Goal: Obtain resource: Obtain resource

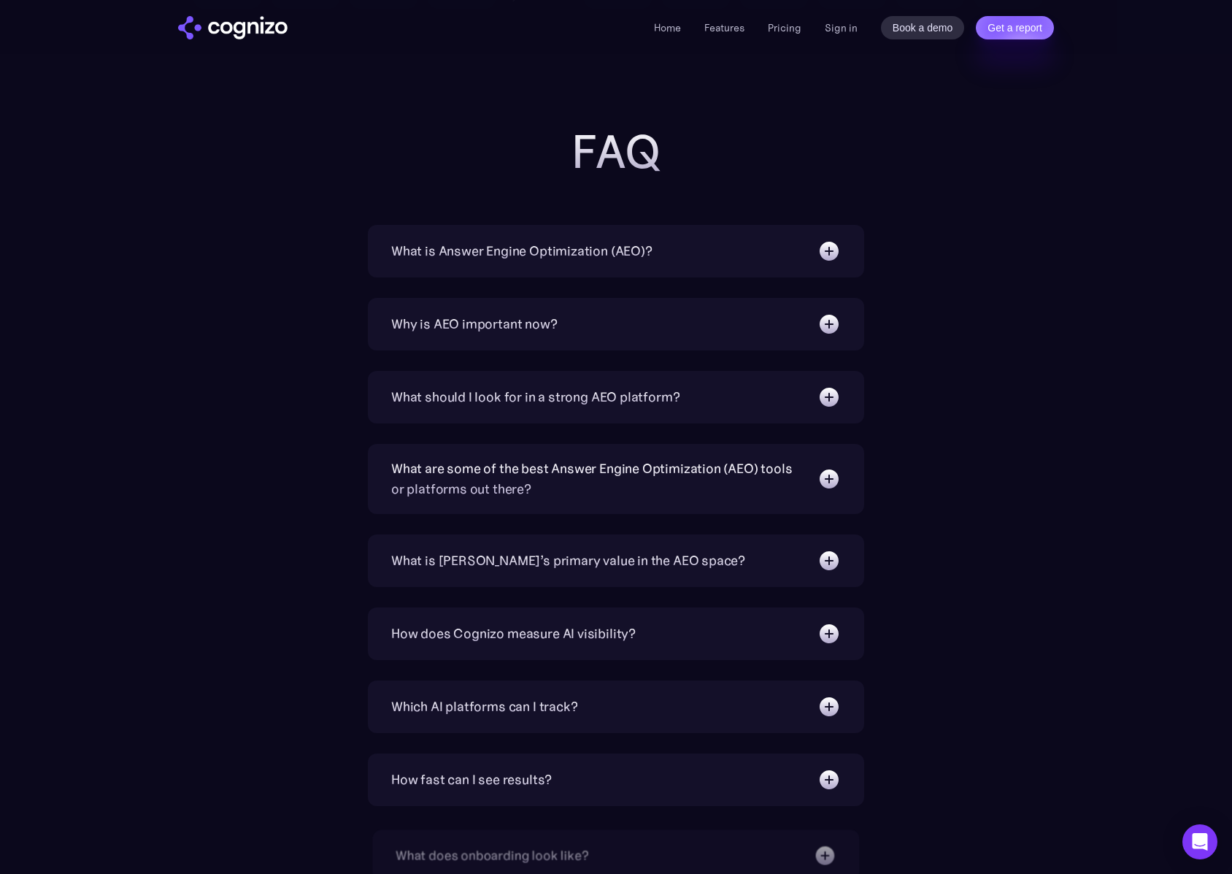
scroll to position [4537, 0]
click at [729, 258] on div "What is Answer Engine Optimization (AEO)?" at bounding box center [616, 249] width 450 height 23
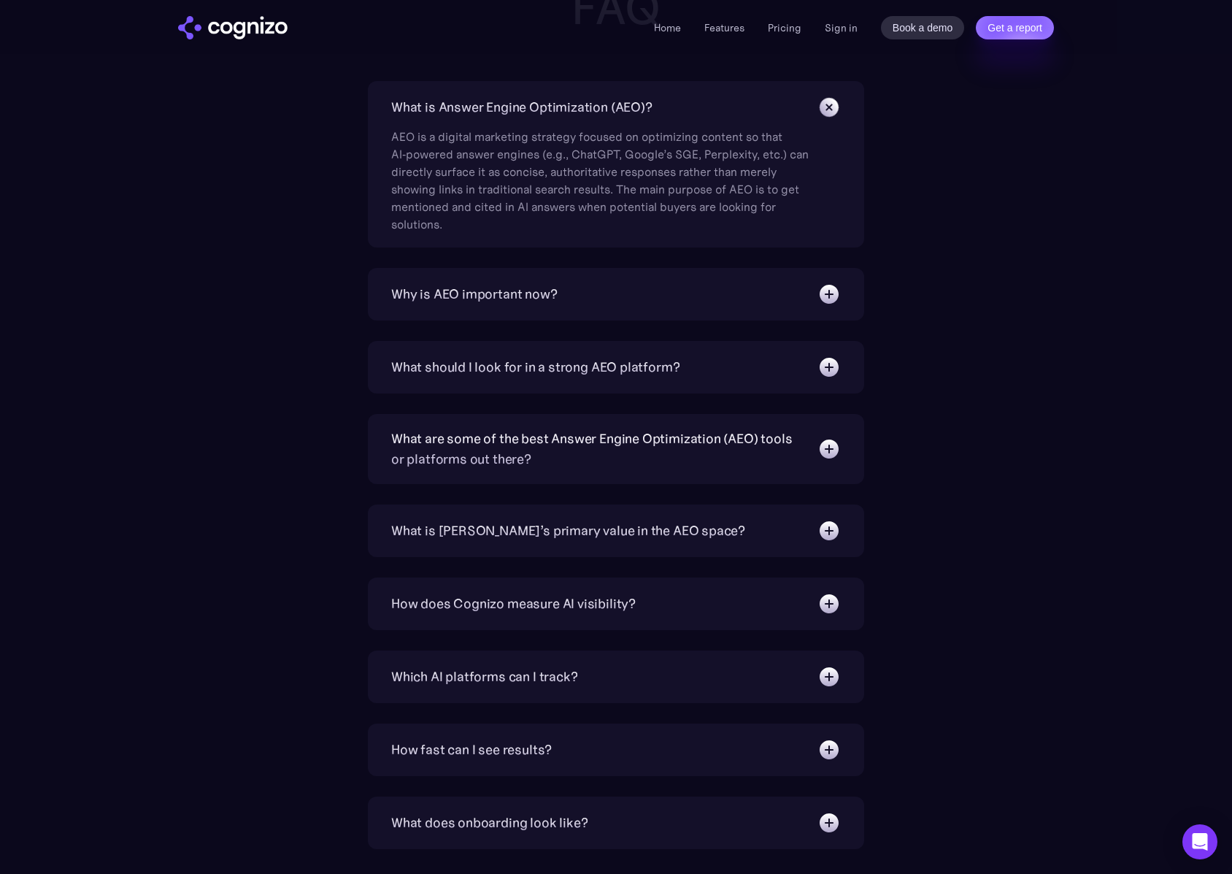
scroll to position [4683, 0]
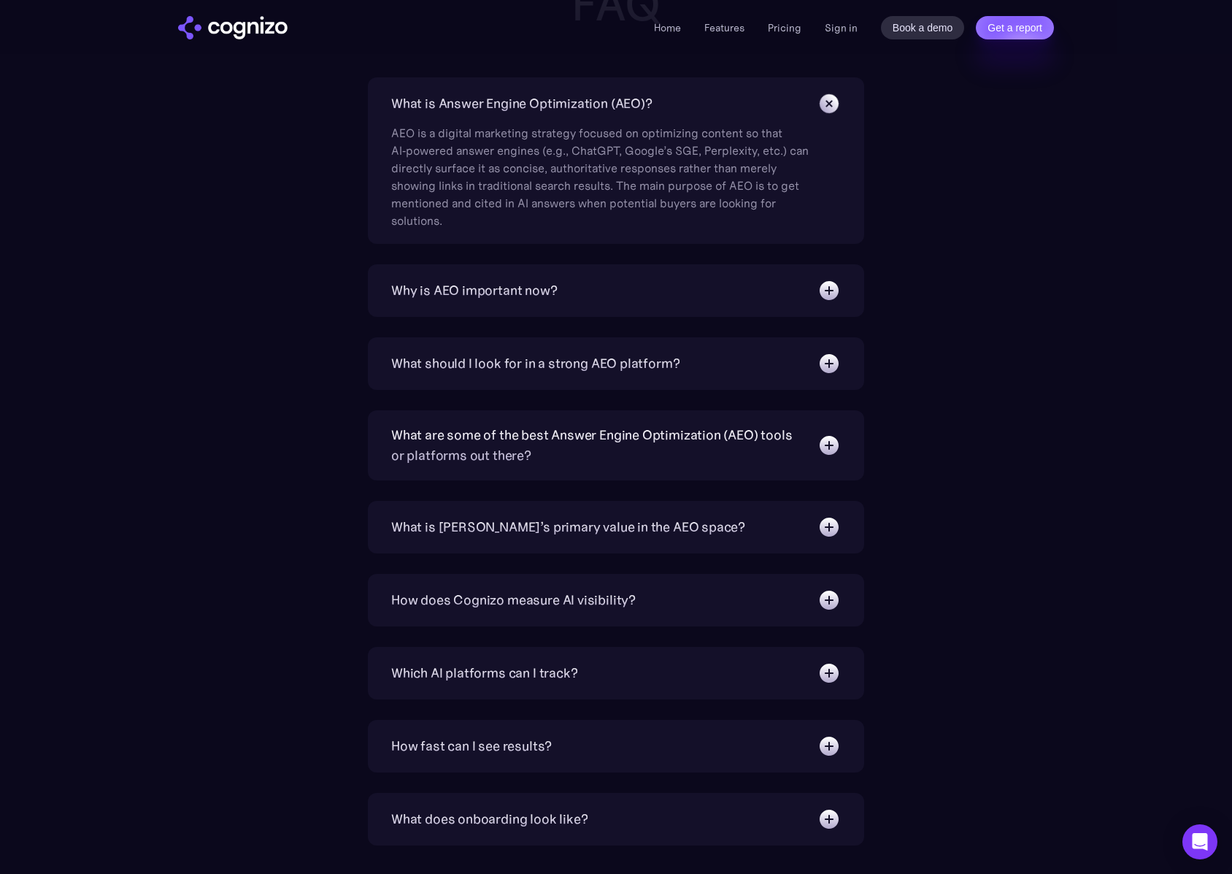
click at [703, 522] on div "What is [PERSON_NAME]’s primary value in the AEO space?" at bounding box center [616, 526] width 450 height 23
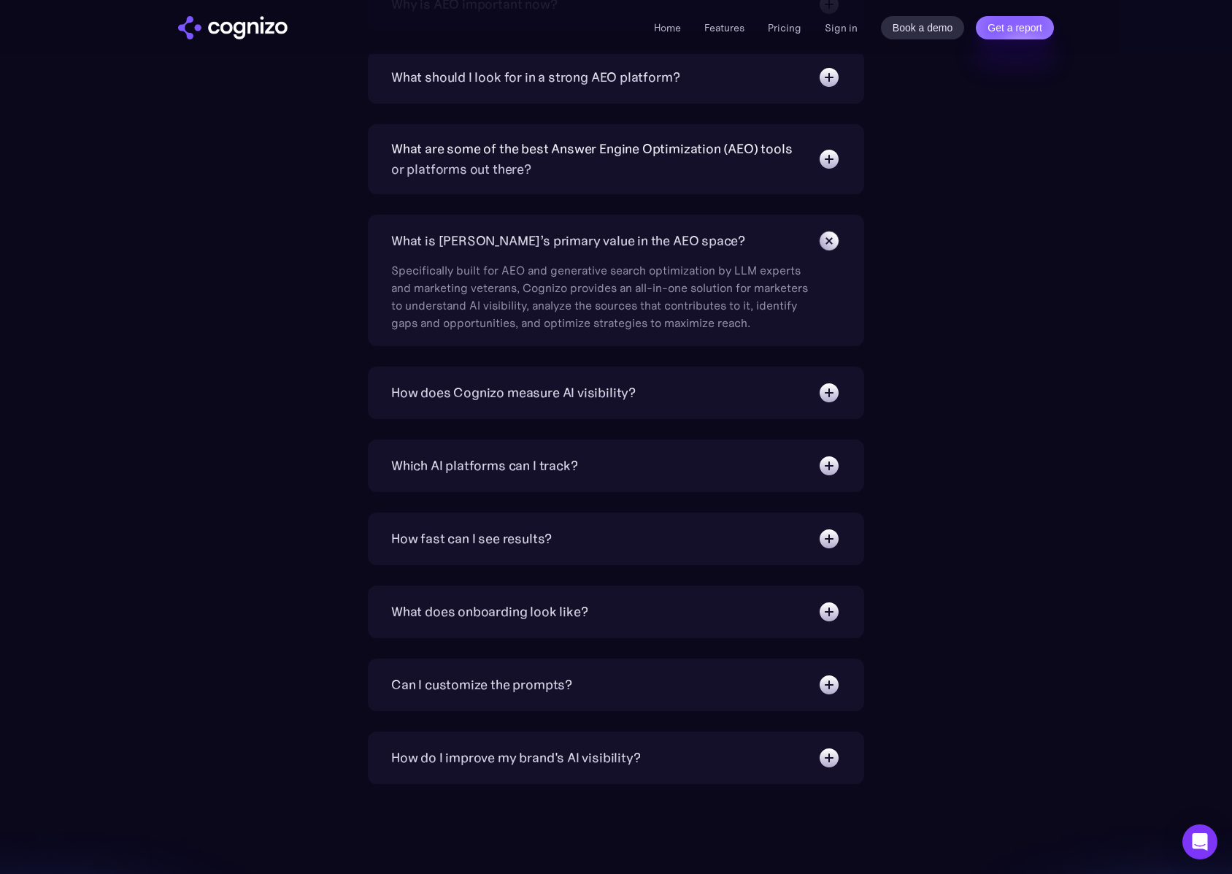
scroll to position [4973, 0]
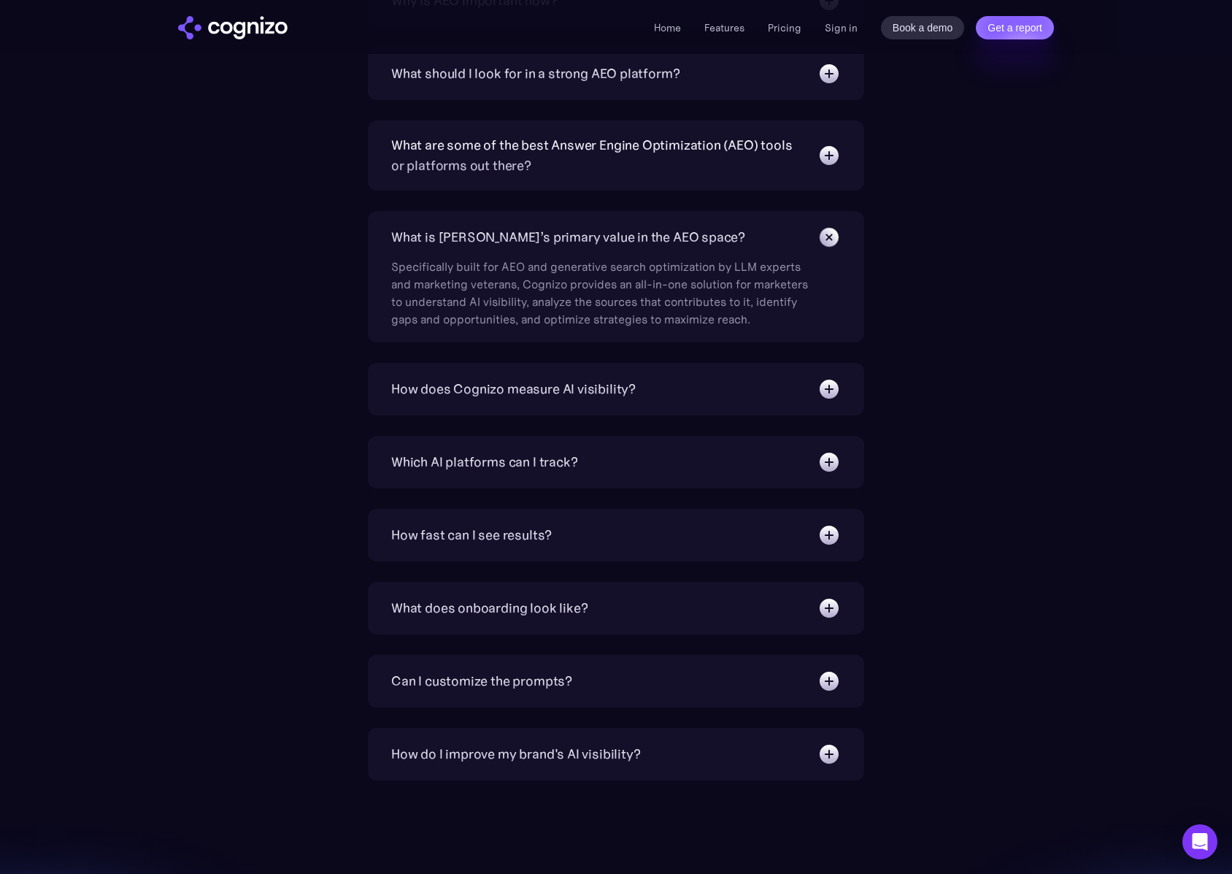
click at [616, 393] on div "How does Cognizo measure AI visibility?" at bounding box center [513, 389] width 245 height 20
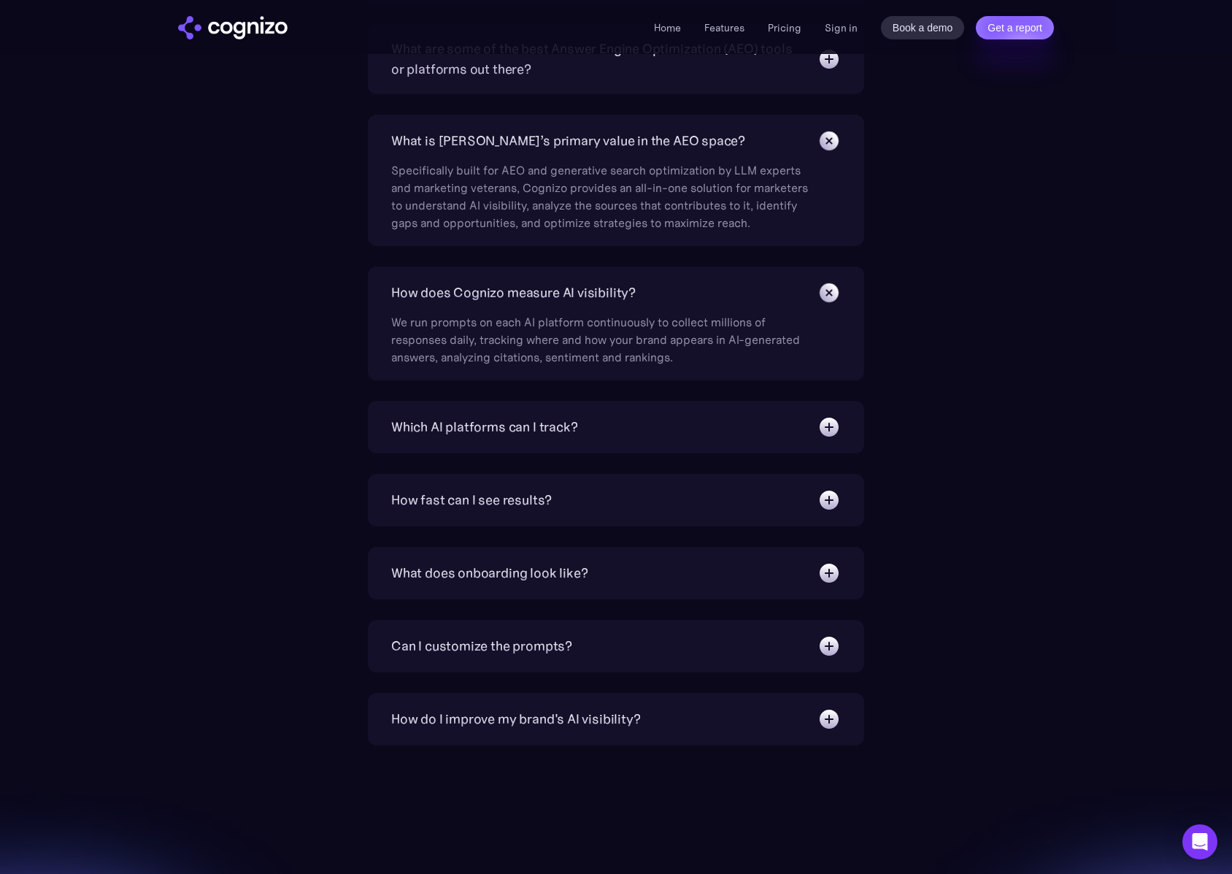
scroll to position [5071, 0]
click at [569, 436] on div "Which AI platforms can I track?" at bounding box center [616, 424] width 450 height 23
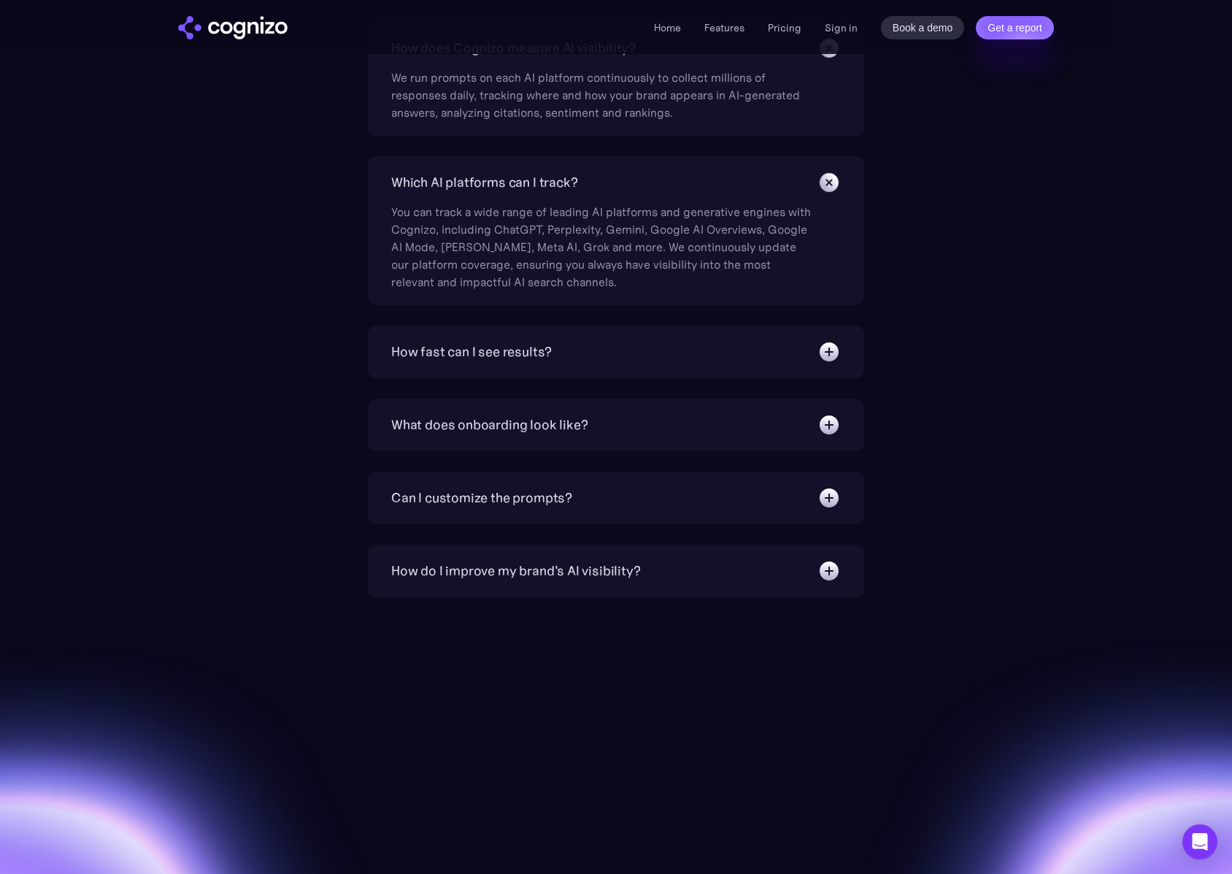
scroll to position [5316, 0]
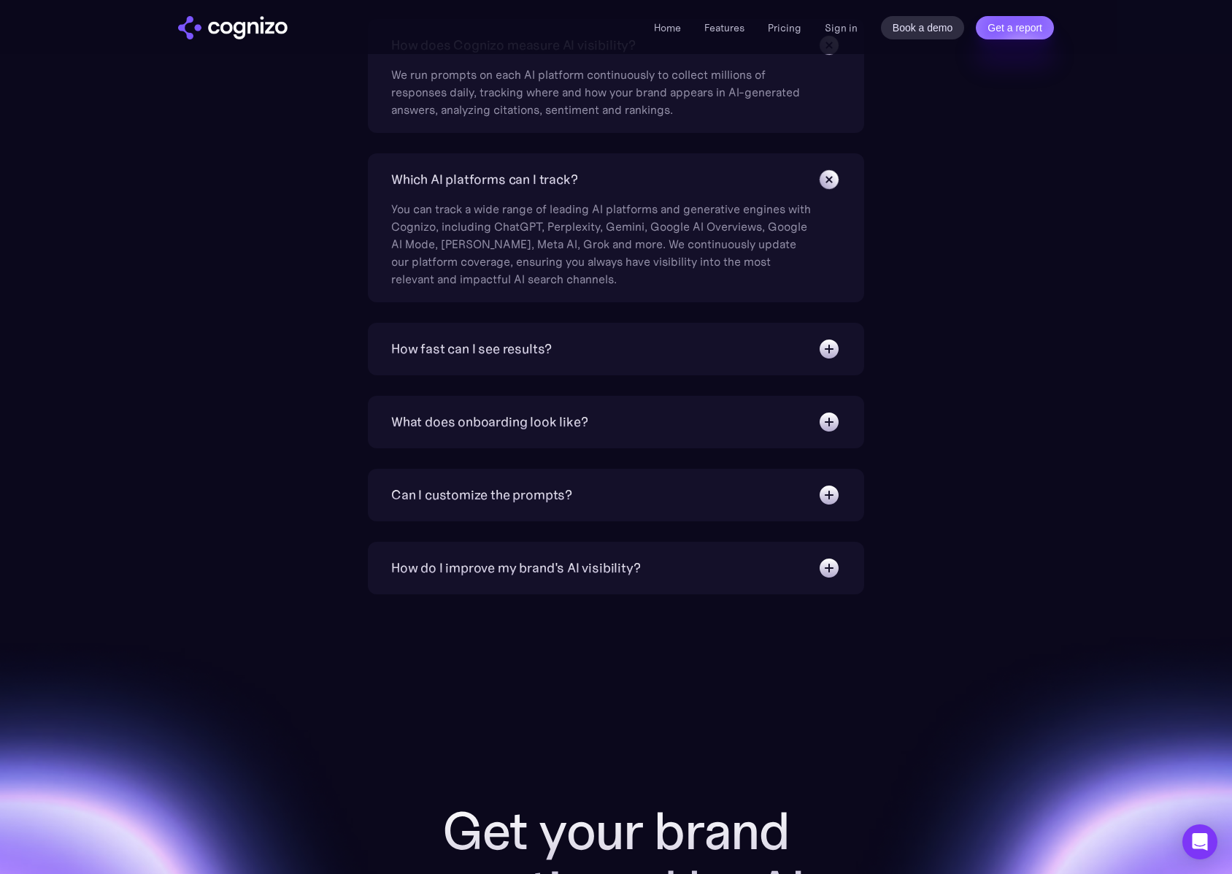
click at [584, 363] on div "How fast can I see results? We target 6 weeks to realize substantial increase i…" at bounding box center [616, 349] width 496 height 53
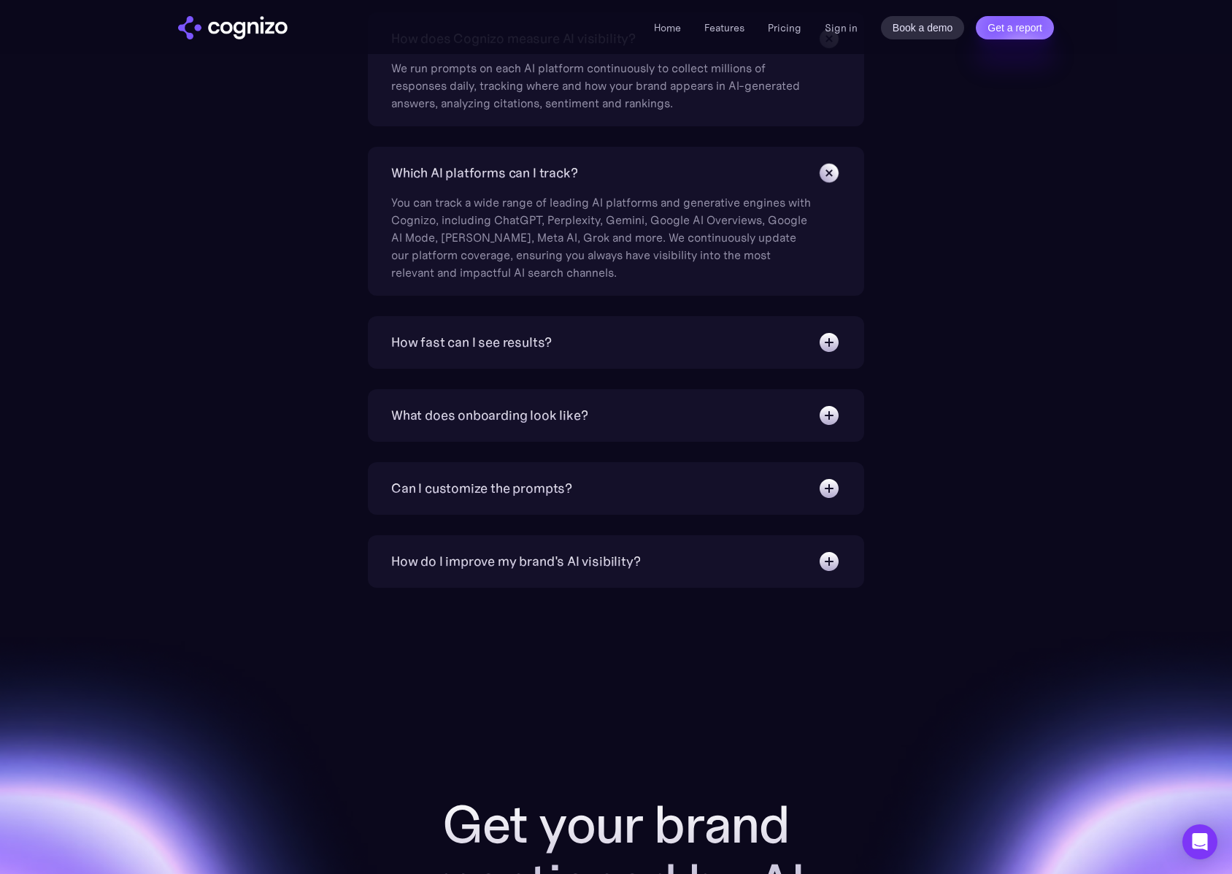
click at [530, 352] on div "How fast can I see results?" at bounding box center [471, 342] width 161 height 20
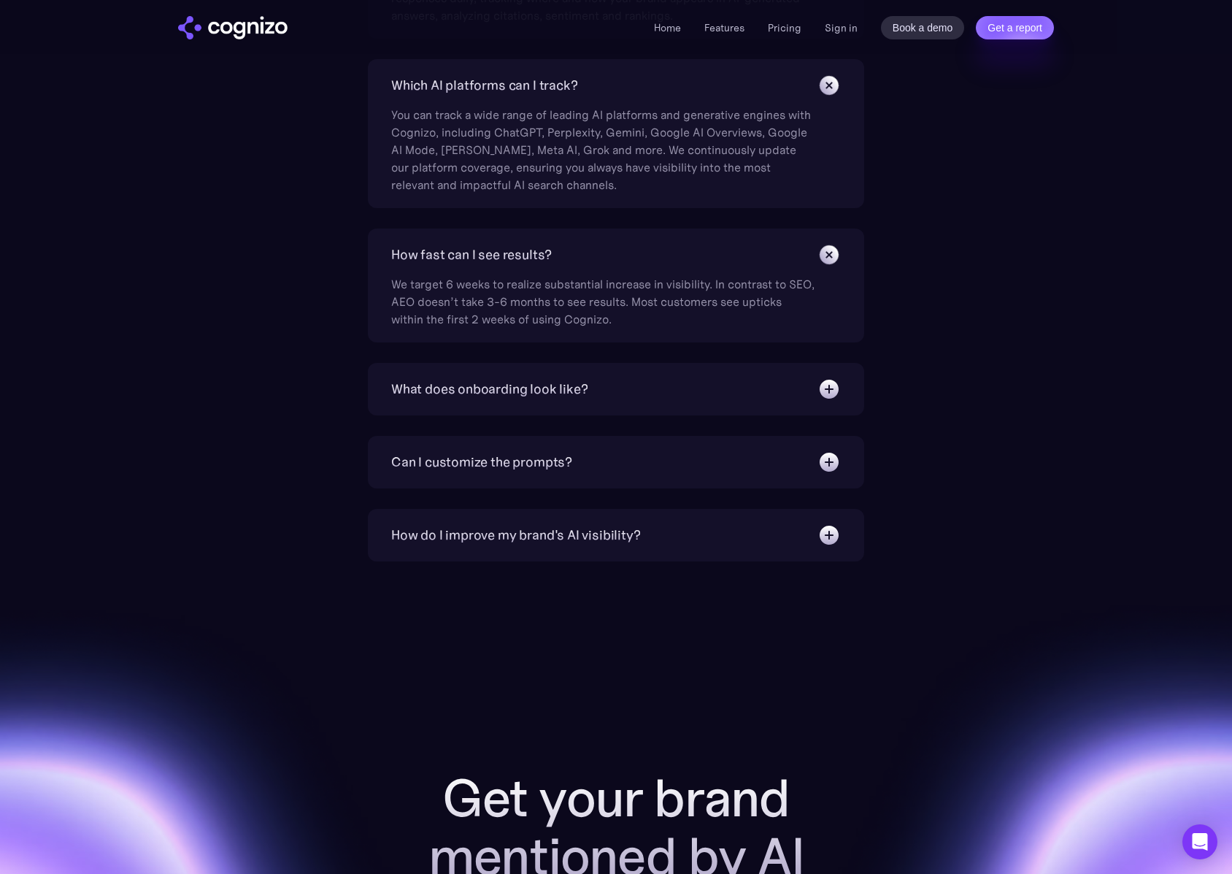
scroll to position [5415, 0]
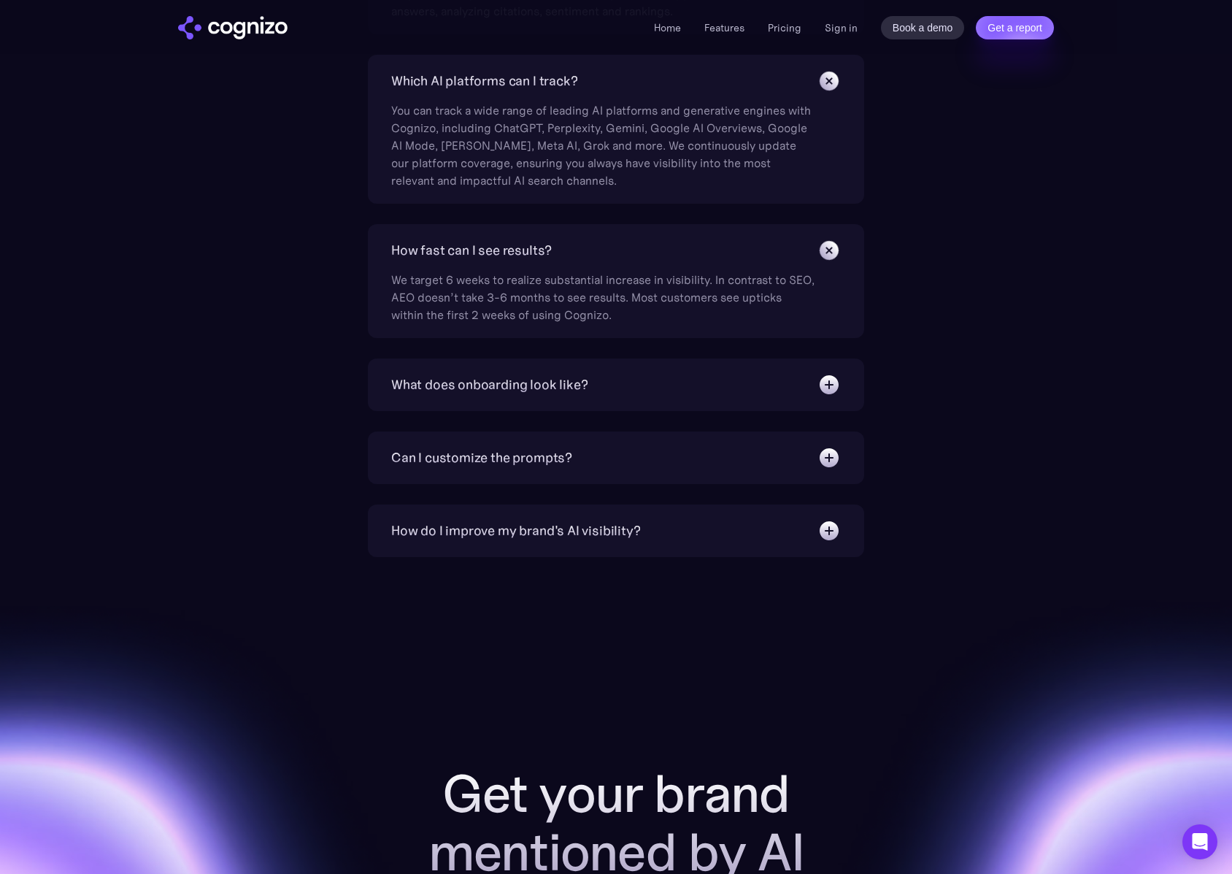
click at [568, 393] on div "What does onboarding look like?" at bounding box center [489, 384] width 196 height 20
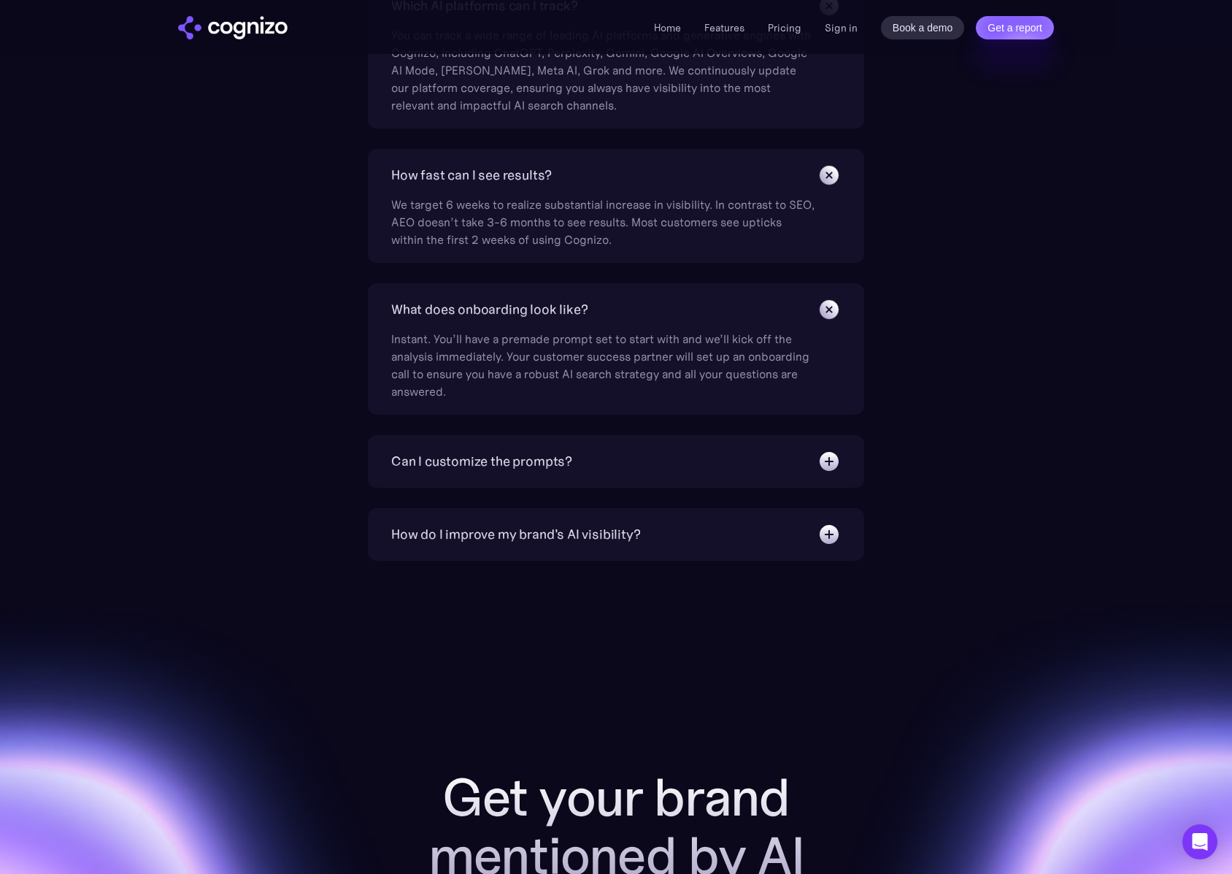
scroll to position [5492, 0]
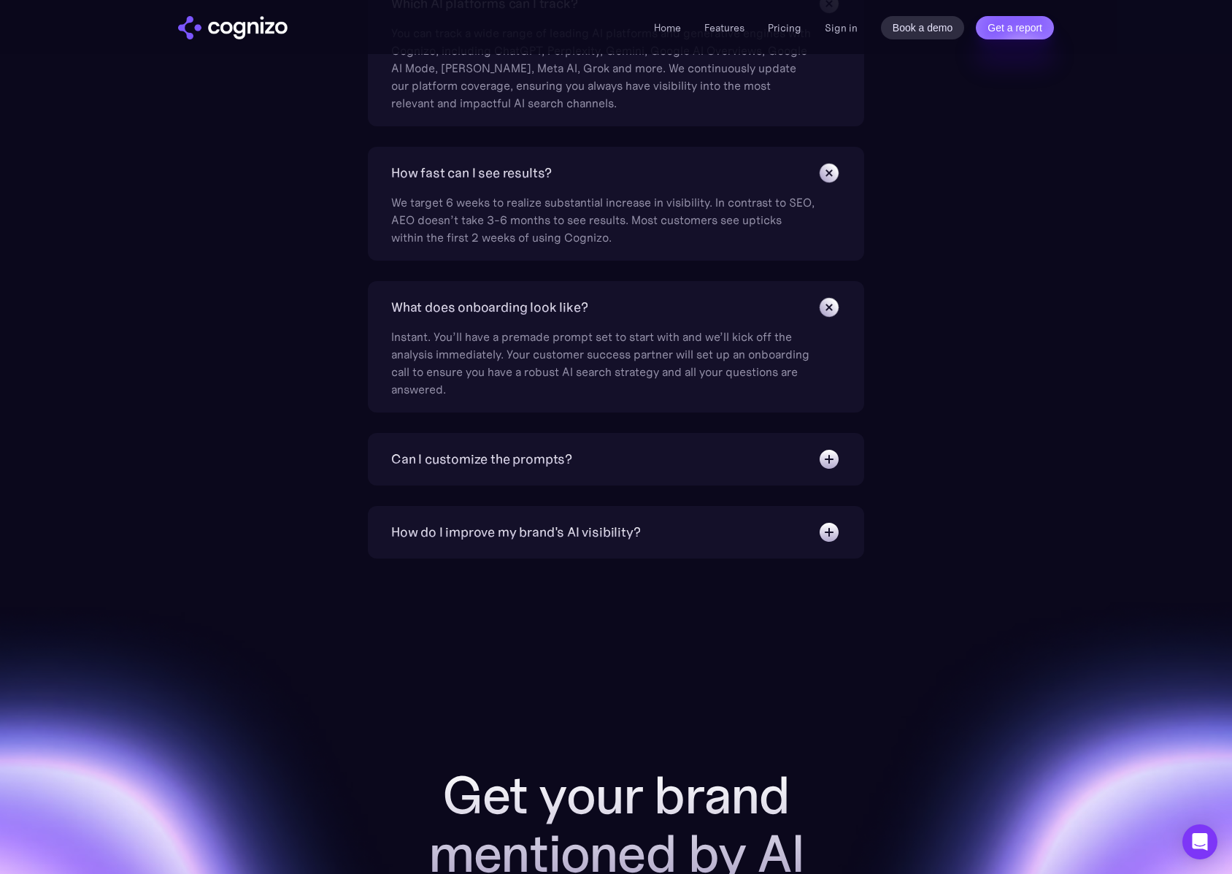
click at [555, 465] on div "Can I customize the prompts?" at bounding box center [481, 459] width 181 height 20
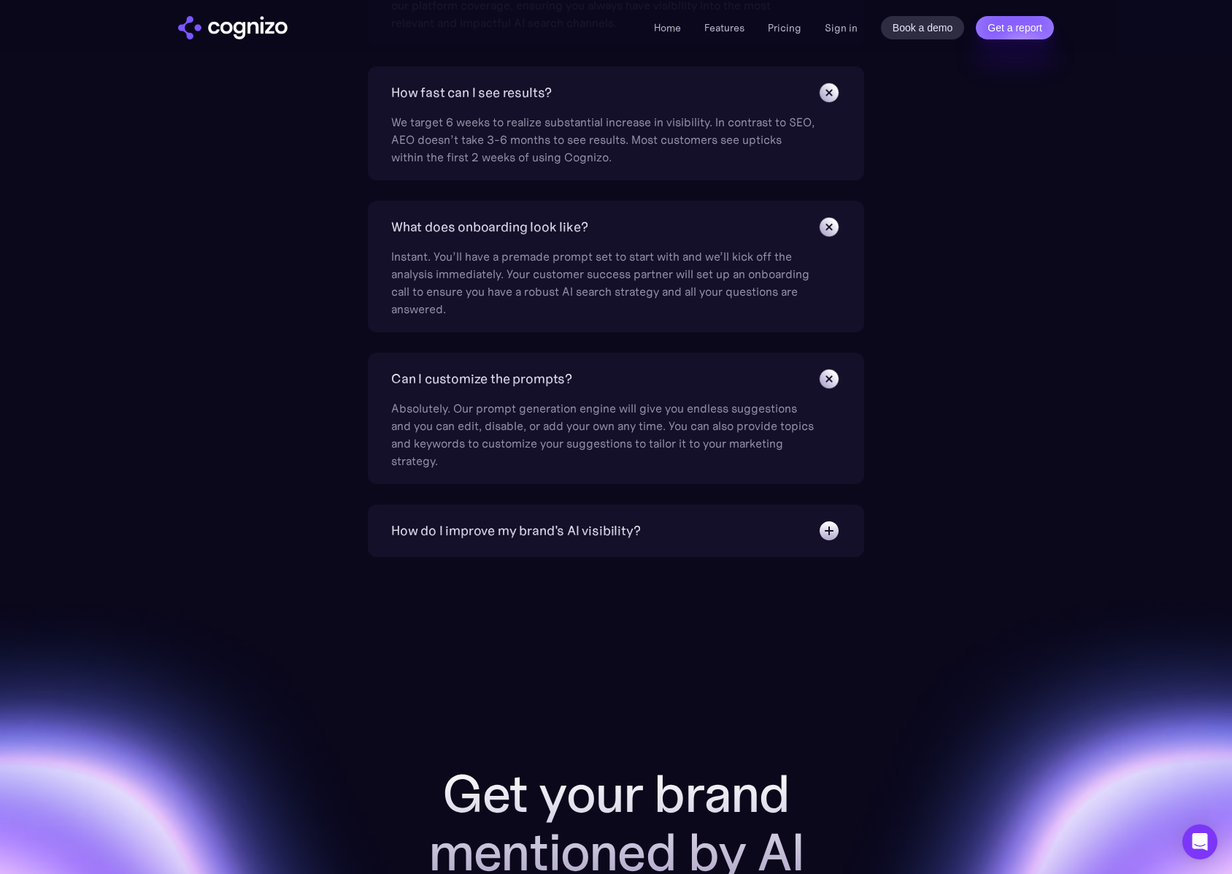
scroll to position [5578, 0]
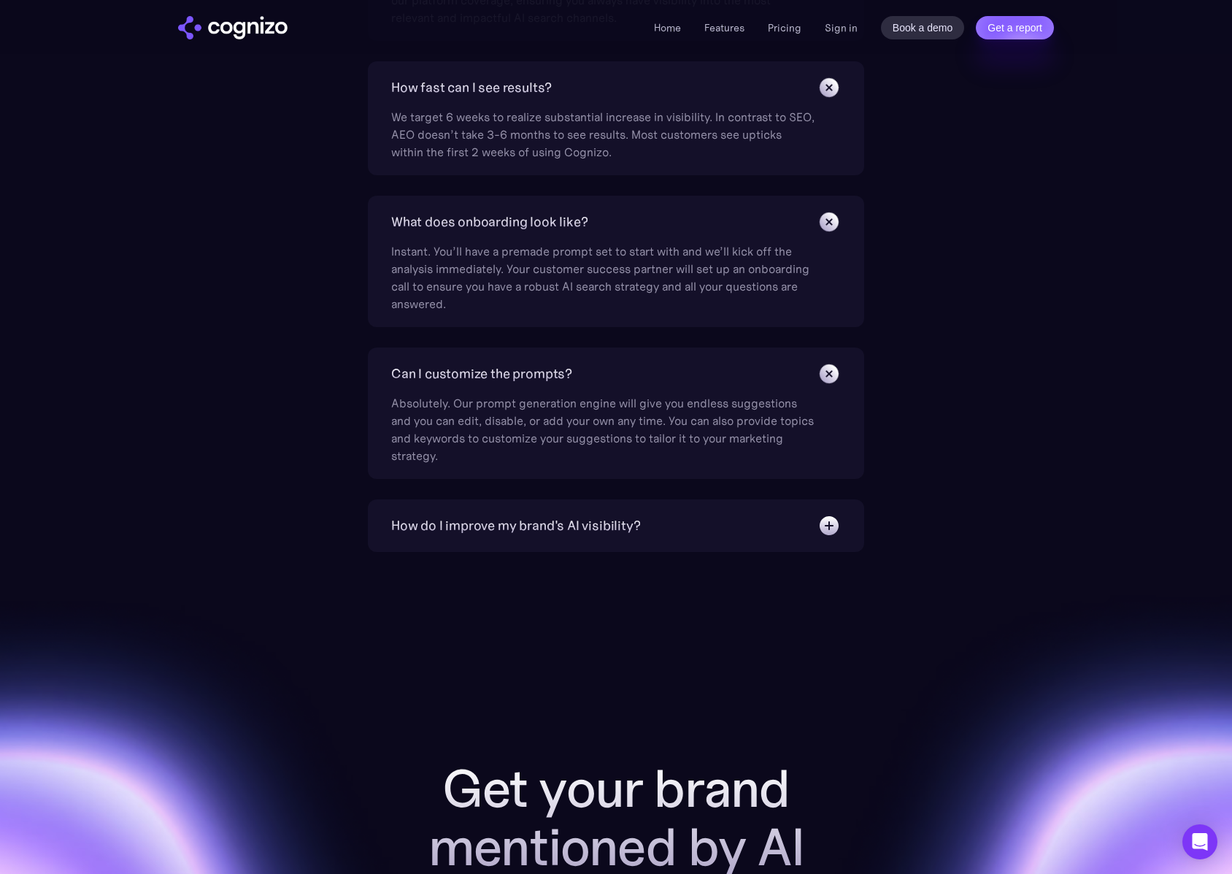
click at [550, 525] on div "How do I improve my brand's AI visibility?" at bounding box center [515, 525] width 249 height 20
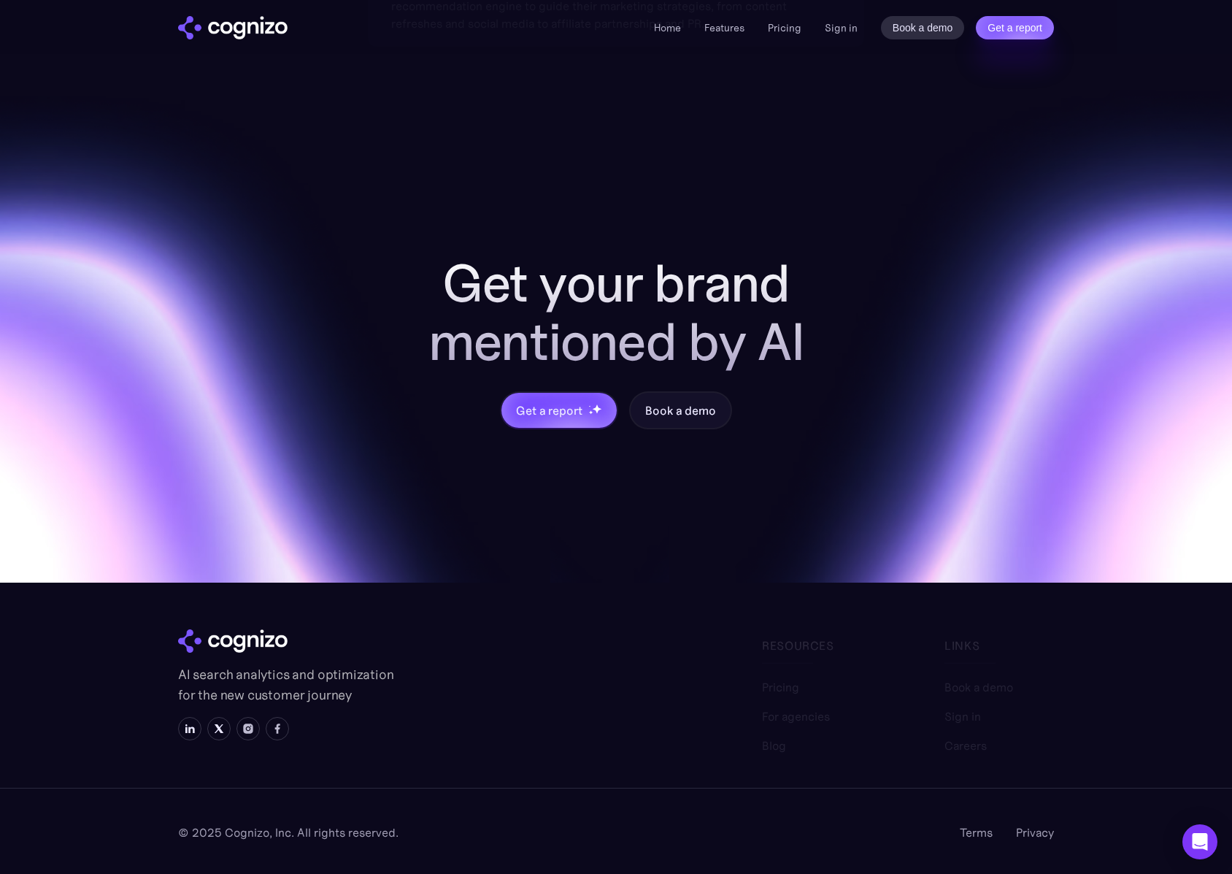
scroll to position [6179, 0]
click at [548, 416] on div "Get a report" at bounding box center [549, 410] width 66 height 18
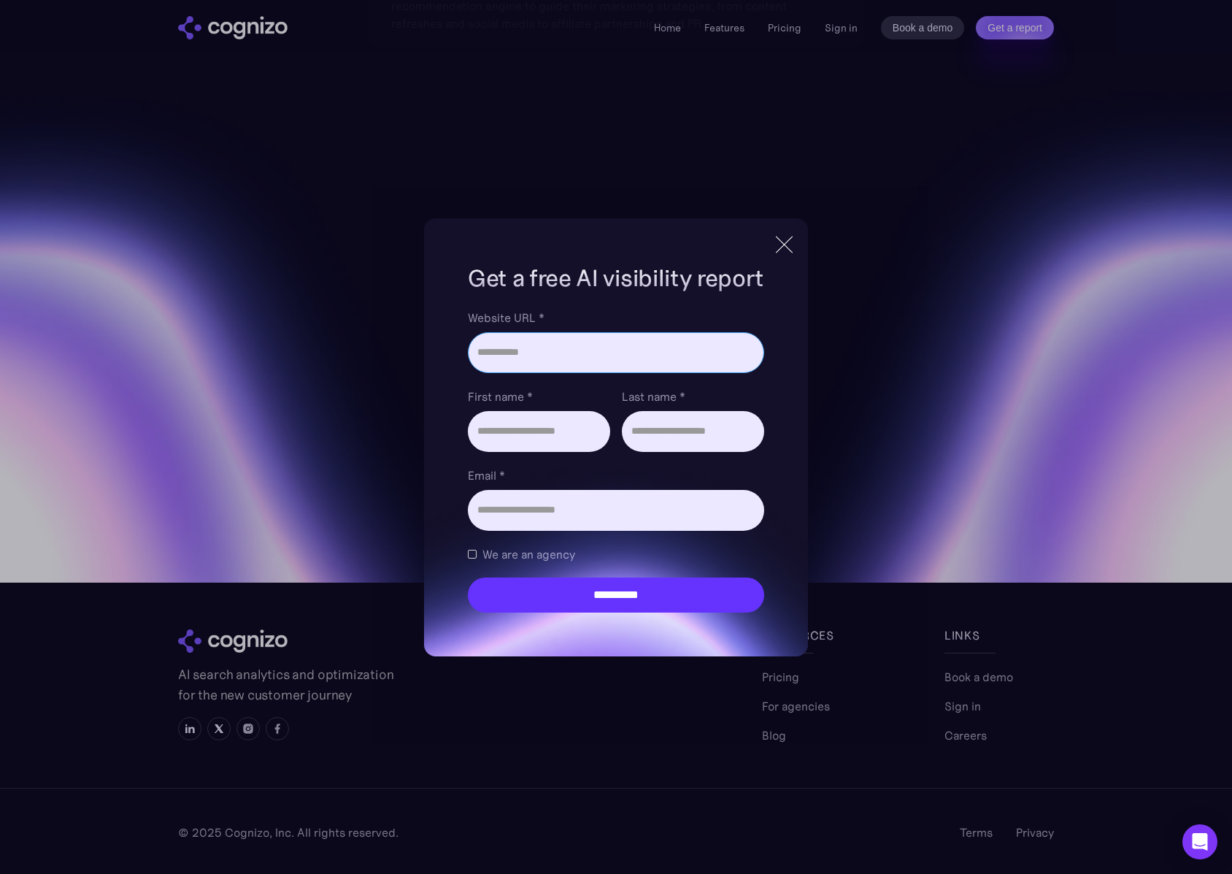
click at [538, 360] on input "Website URL *" at bounding box center [616, 352] width 296 height 41
type input "**********"
click at [542, 443] on input "First name *" at bounding box center [539, 431] width 142 height 41
type input "******"
click at [671, 433] on input "Last name *" at bounding box center [693, 431] width 142 height 41
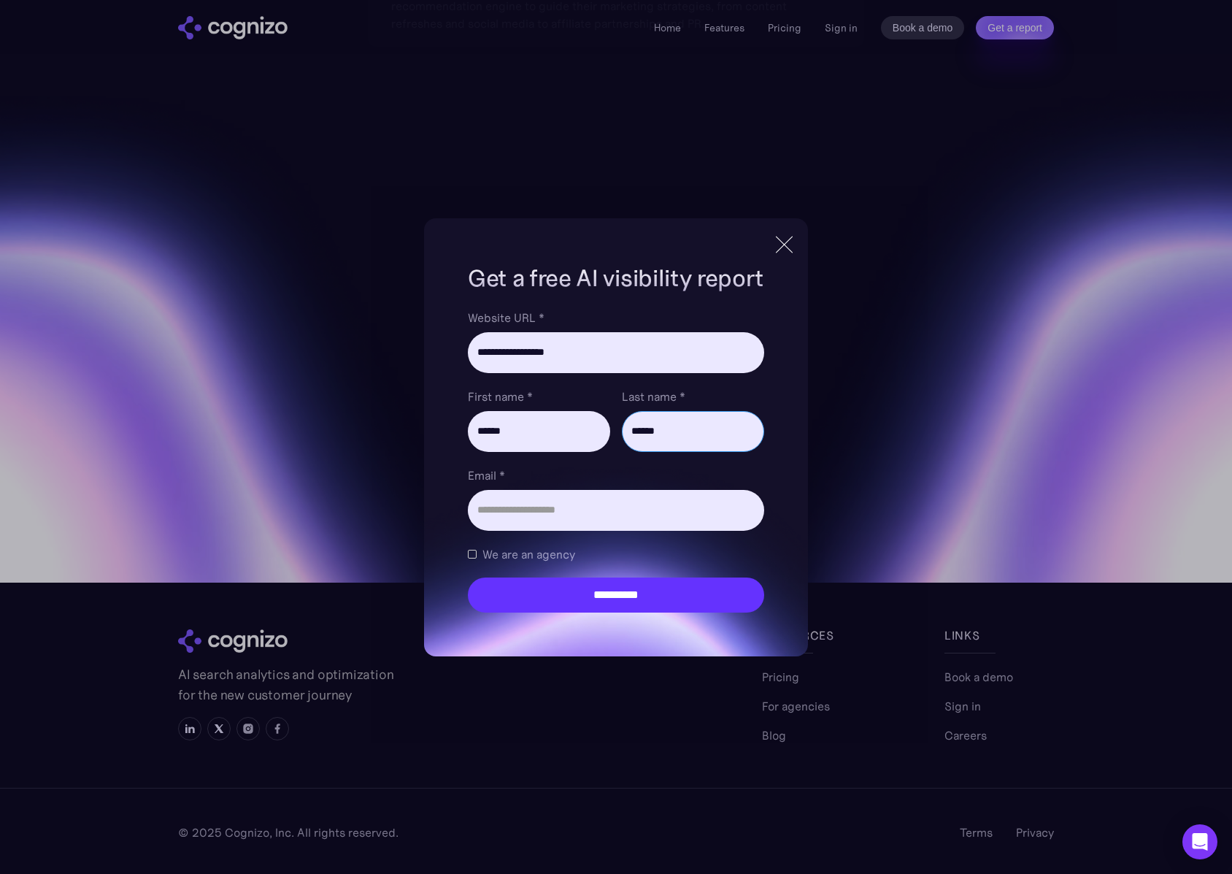
type input "******"
click at [561, 523] on input "Email *" at bounding box center [616, 510] width 296 height 41
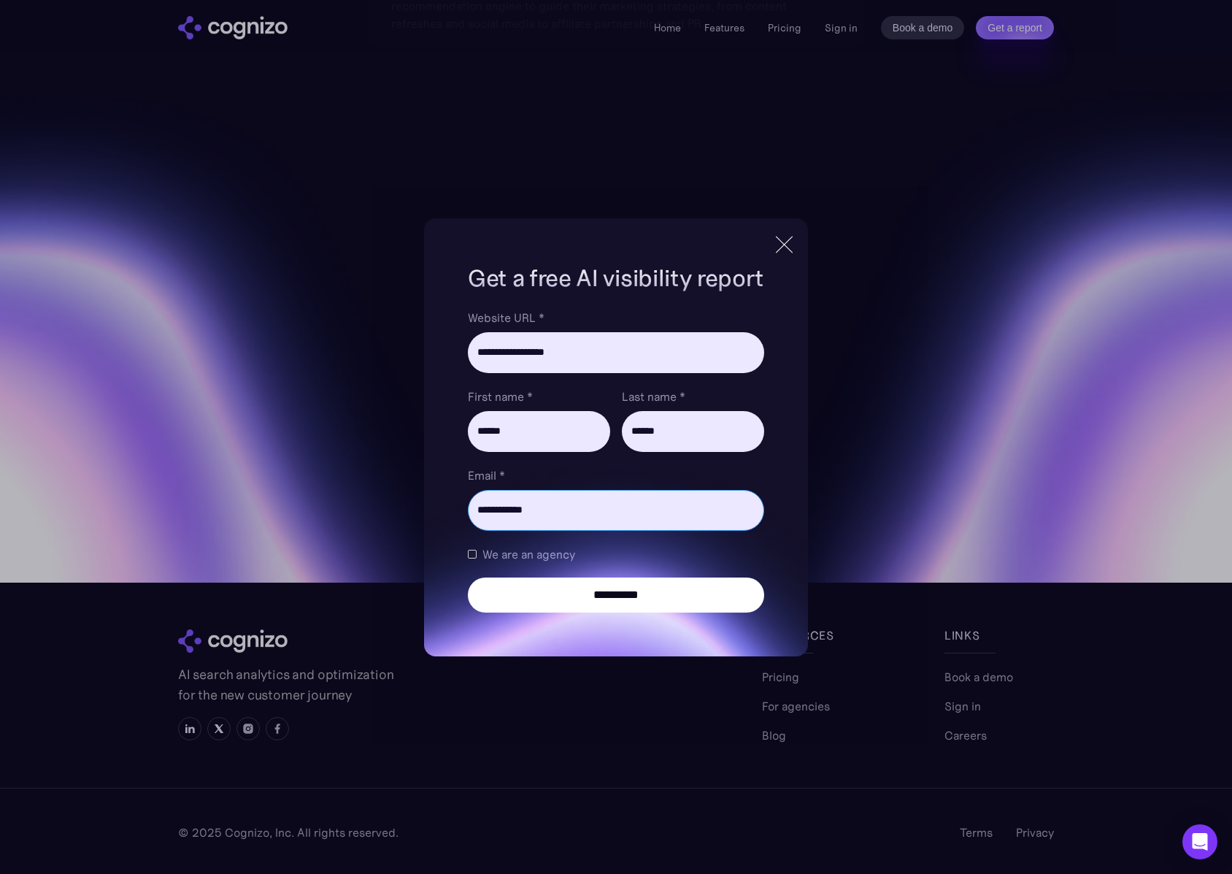
type input "**********"
click at [587, 599] on input "**********" at bounding box center [616, 594] width 296 height 35
type input "**********"
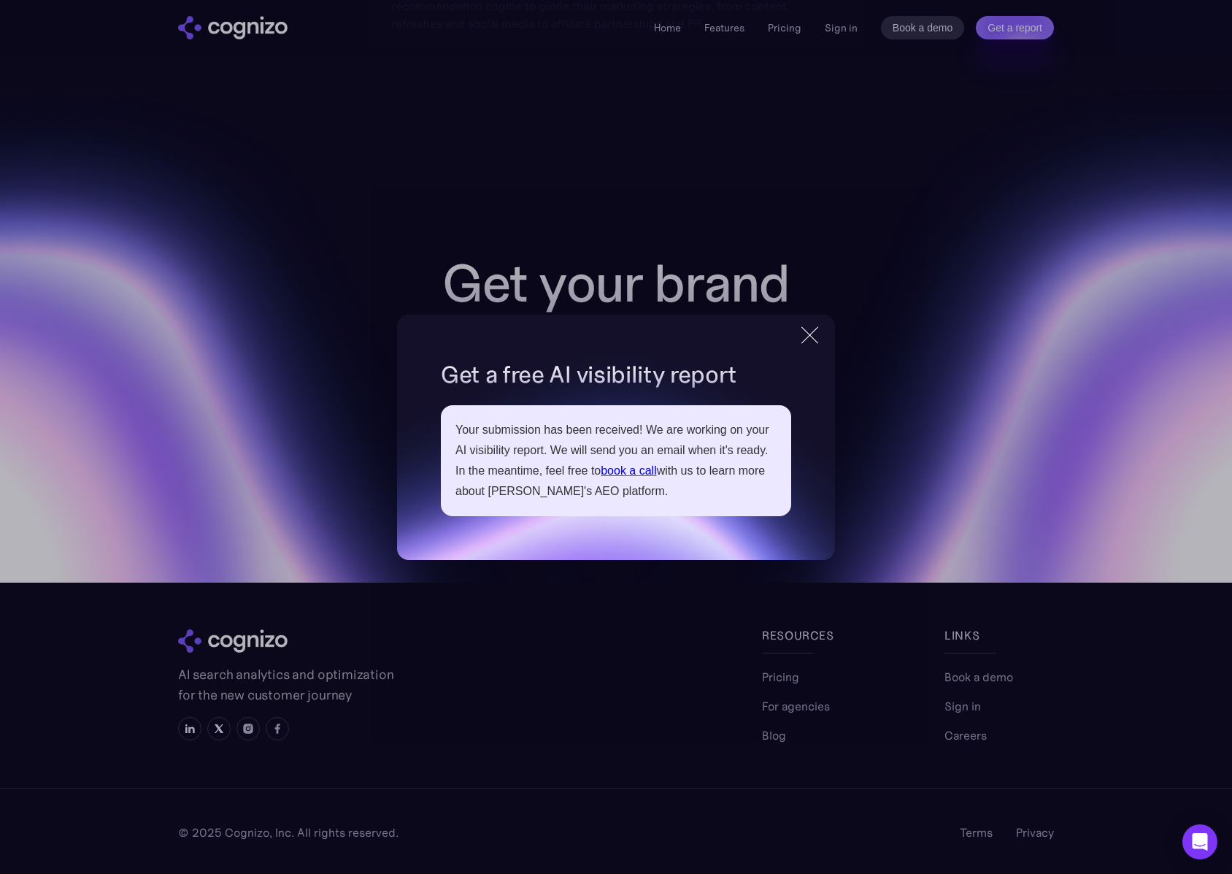
click at [807, 337] on div at bounding box center [810, 334] width 17 height 17
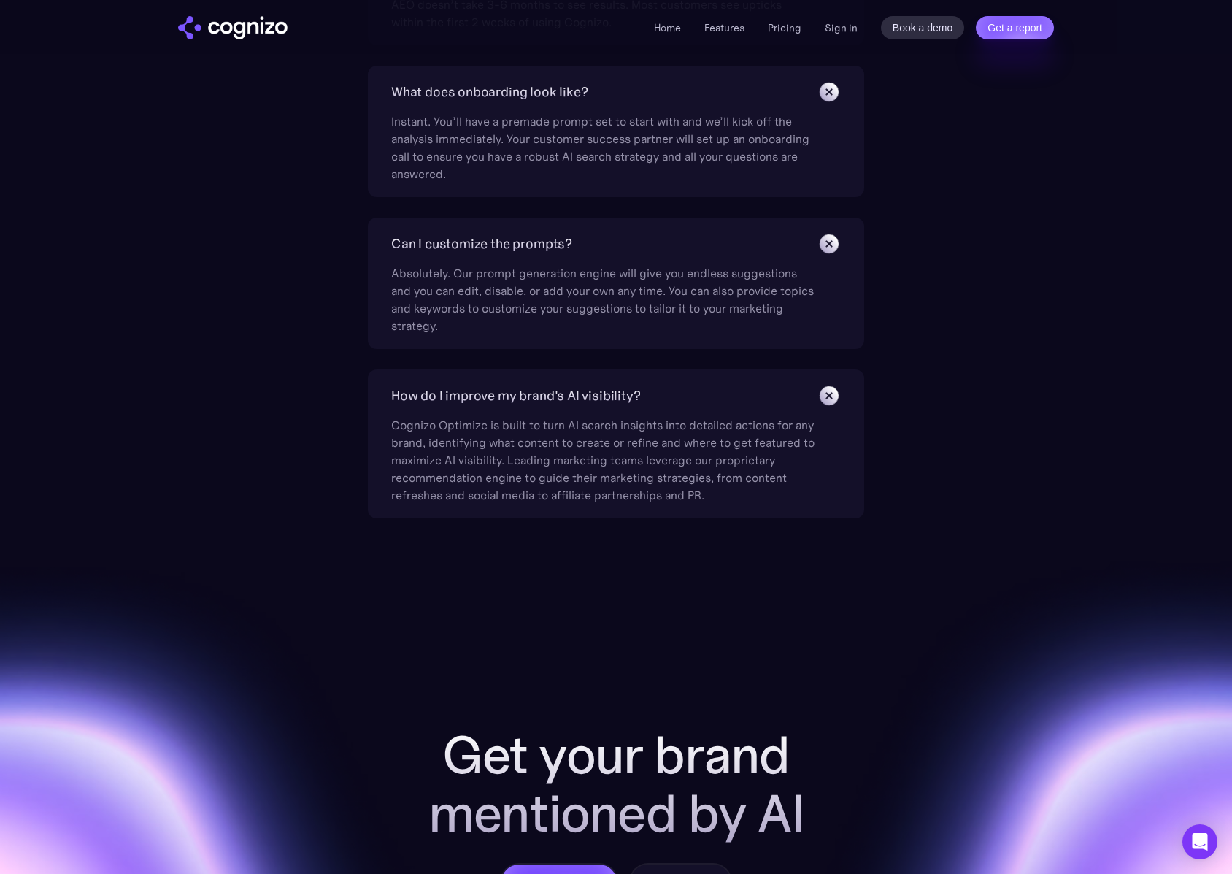
scroll to position [5624, 0]
